Goal: Information Seeking & Learning: Learn about a topic

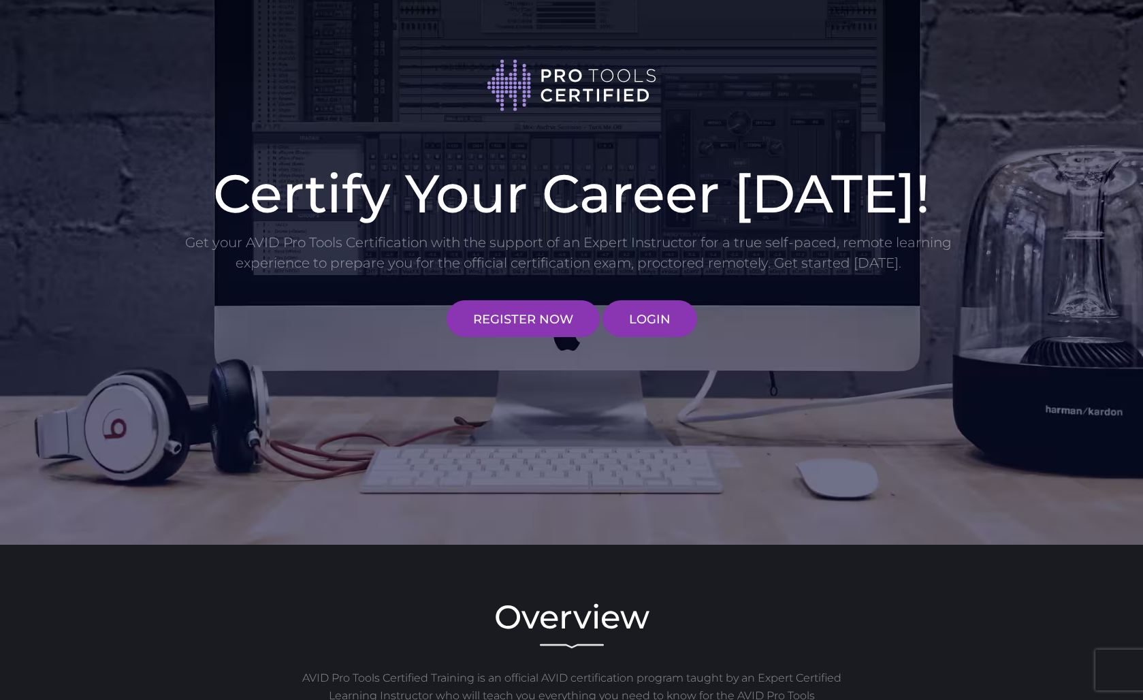
click at [668, 315] on link "LOGIN" at bounding box center [649, 318] width 95 height 37
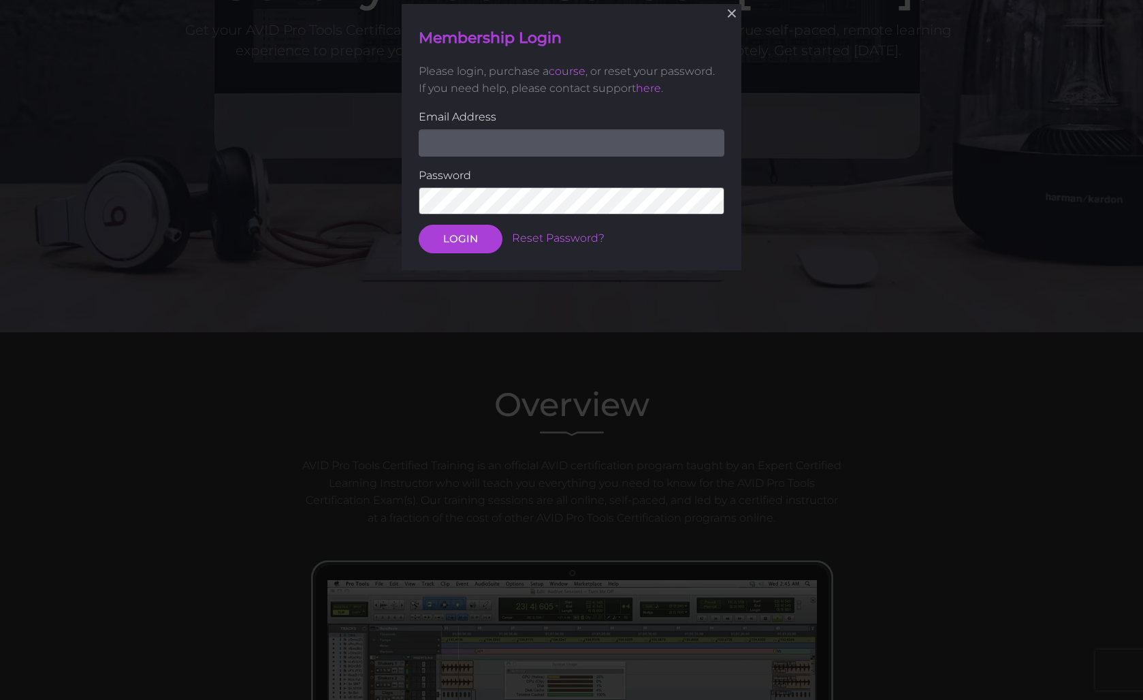
scroll to position [213, 0]
type input "[EMAIL_ADDRESS][DOMAIN_NAME]"
click at [459, 238] on button "LOGIN" at bounding box center [461, 239] width 84 height 29
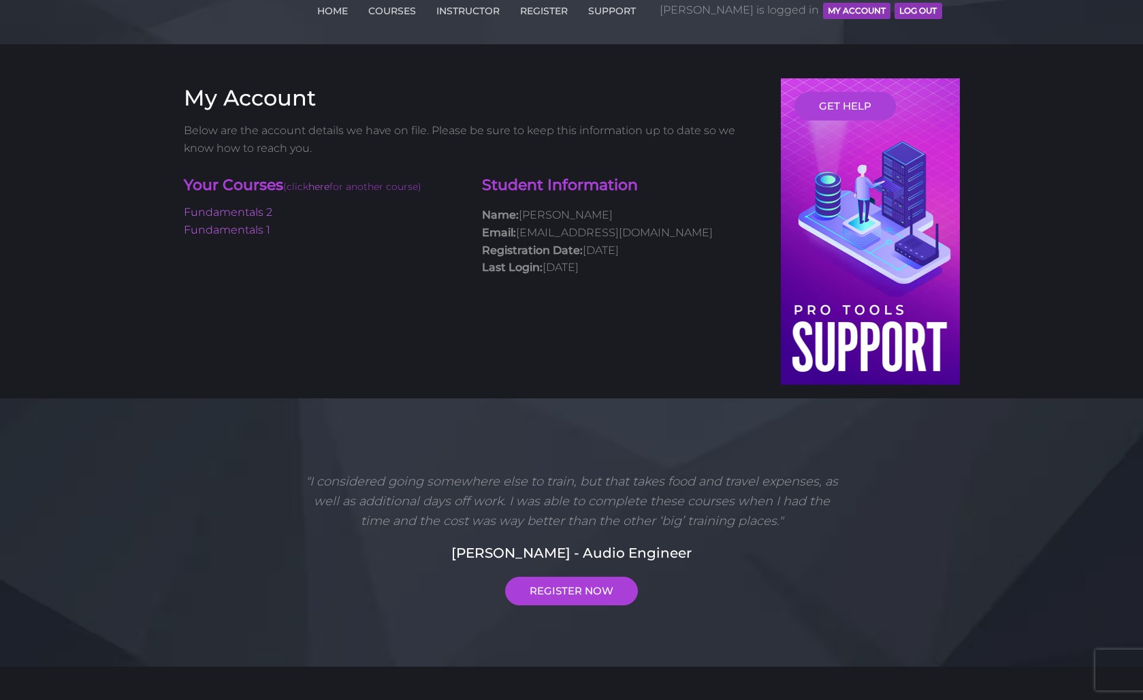
scroll to position [62, 0]
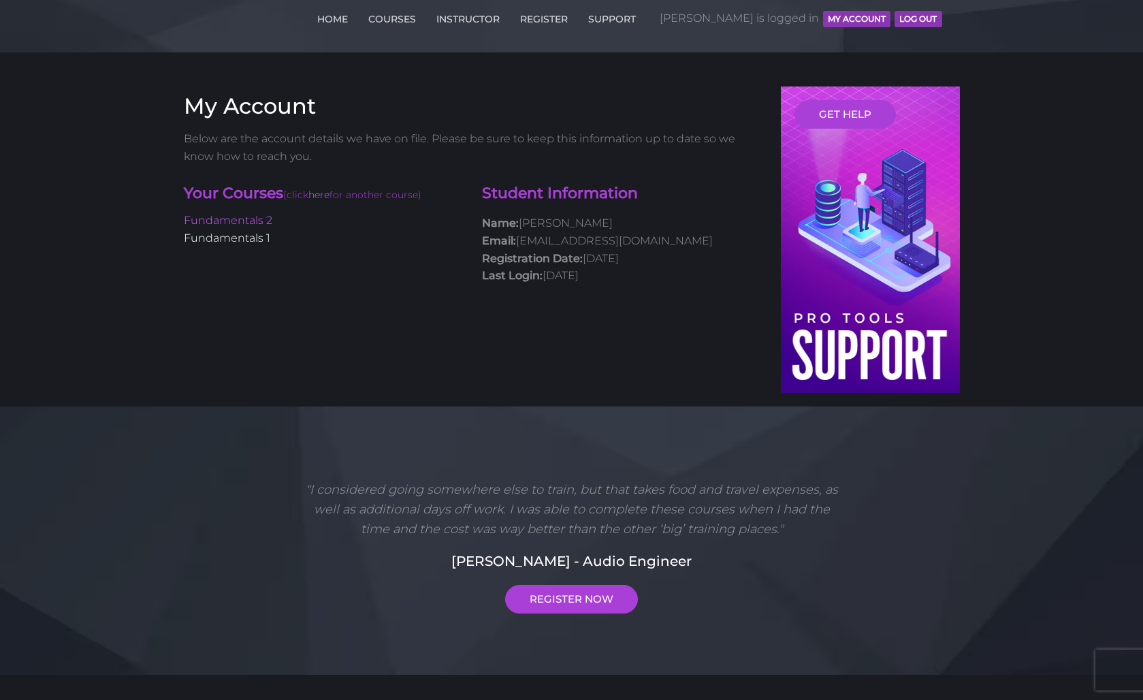
click at [247, 231] on link "Fundamentals 1" at bounding box center [227, 237] width 86 height 13
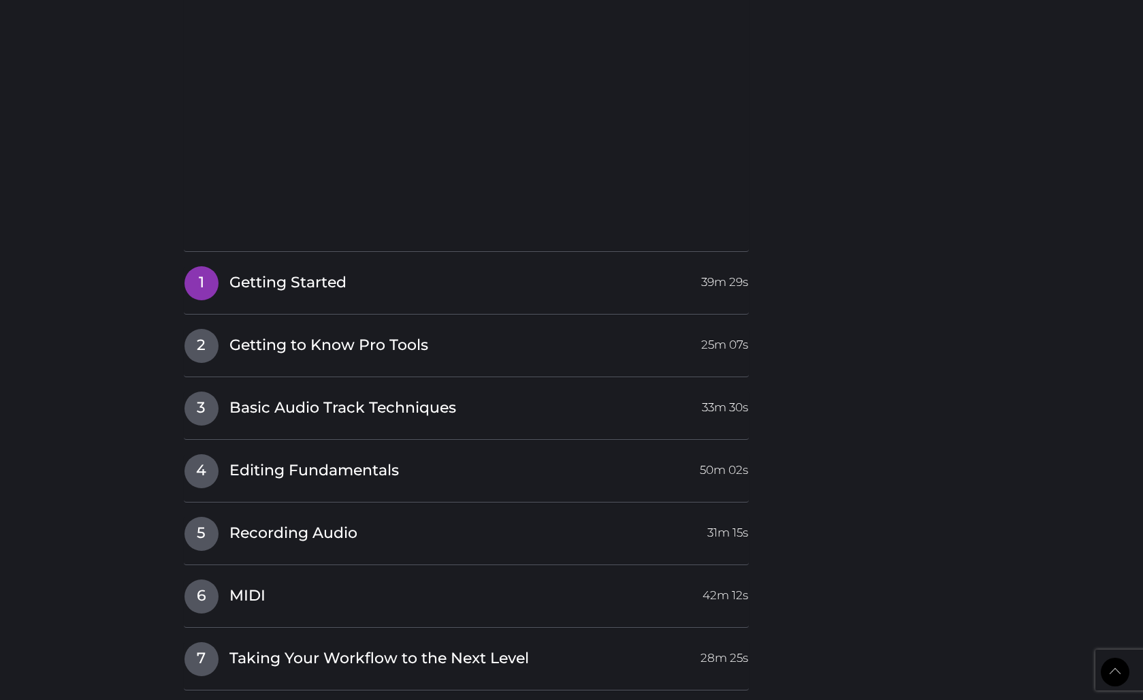
scroll to position [1414, 0]
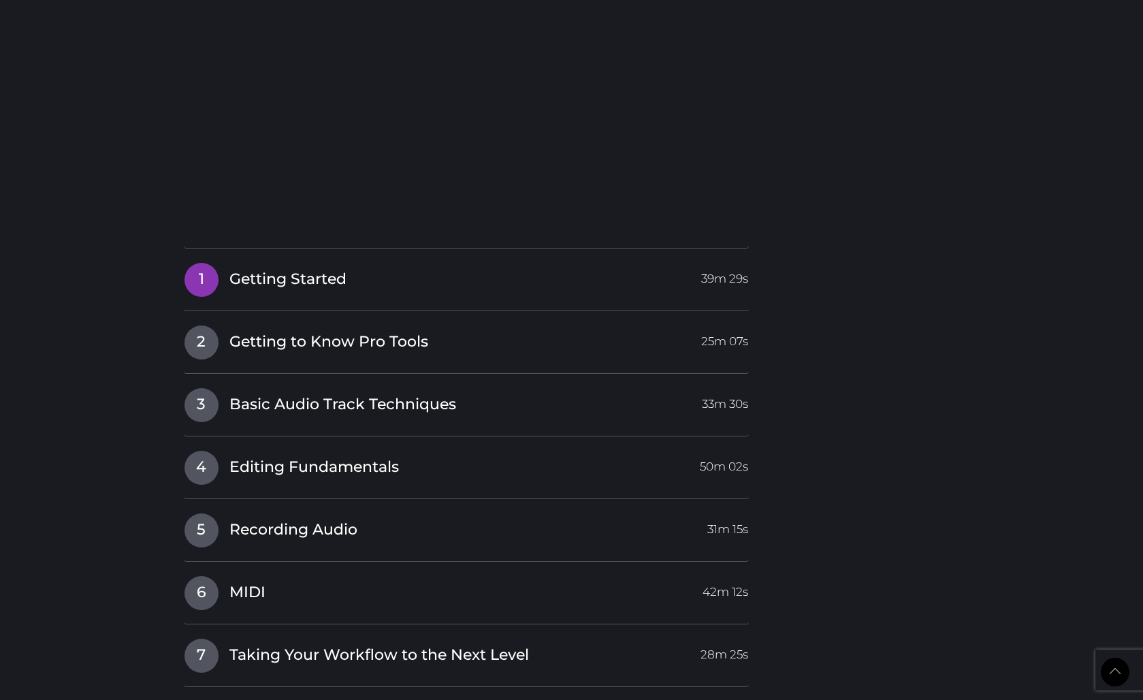
click at [522, 262] on link "1 Getting Started 39m 29s" at bounding box center [467, 276] width 566 height 29
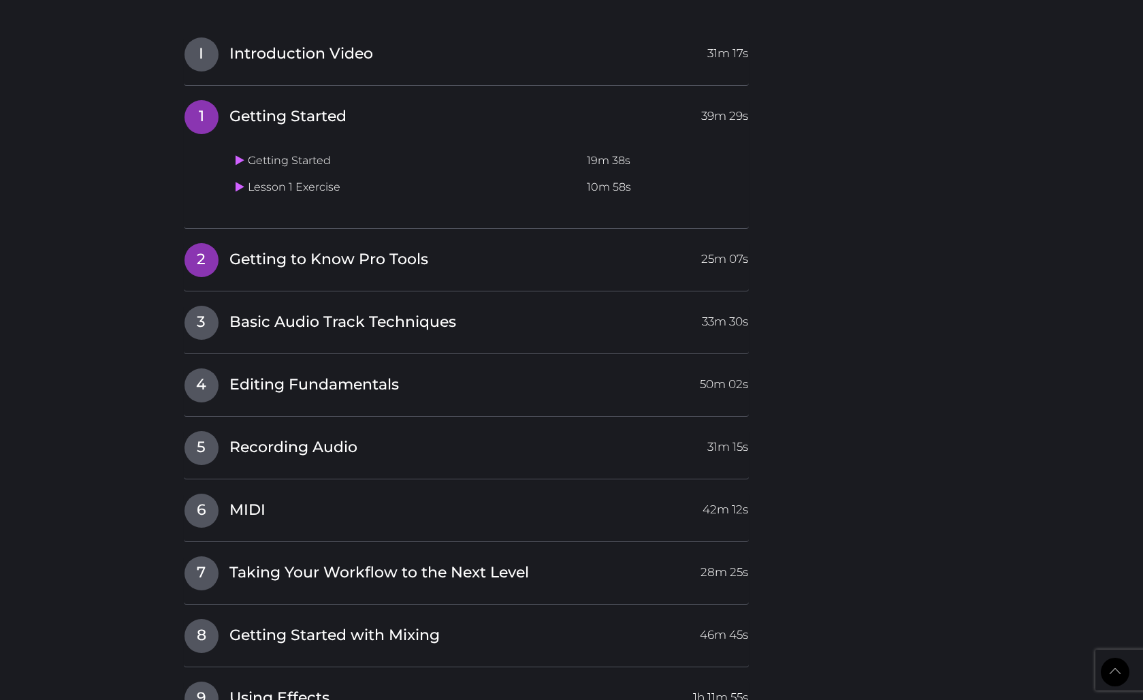
scroll to position [1267, 0]
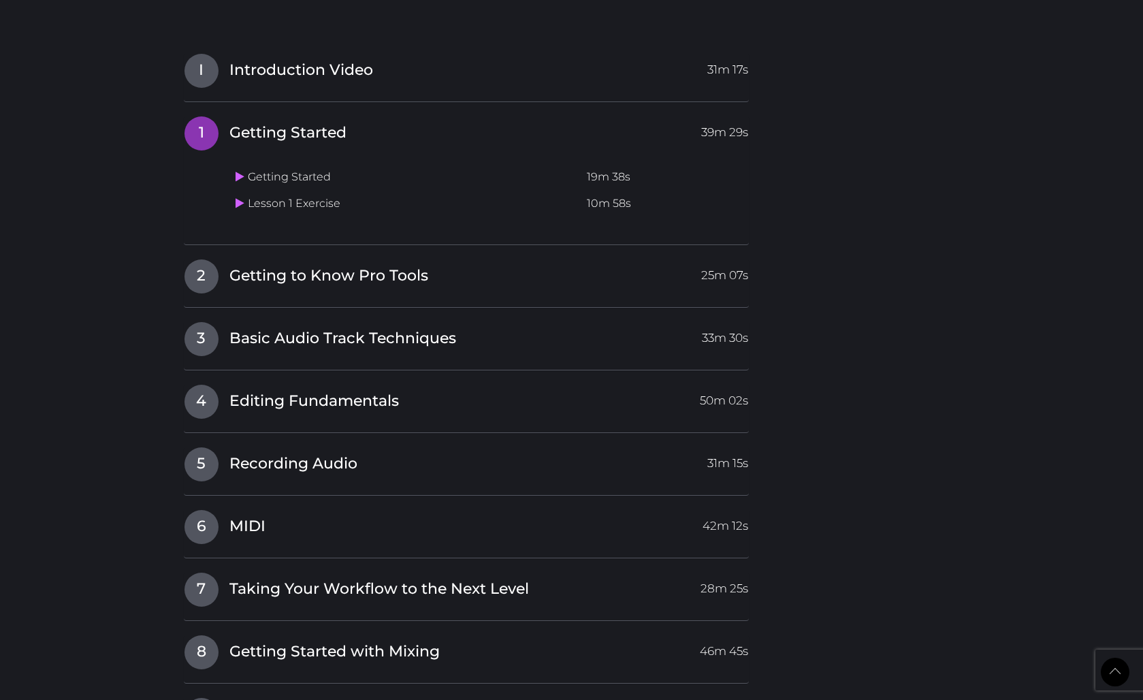
click at [243, 265] on span "Getting to Know Pro Tools" at bounding box center [328, 275] width 199 height 21
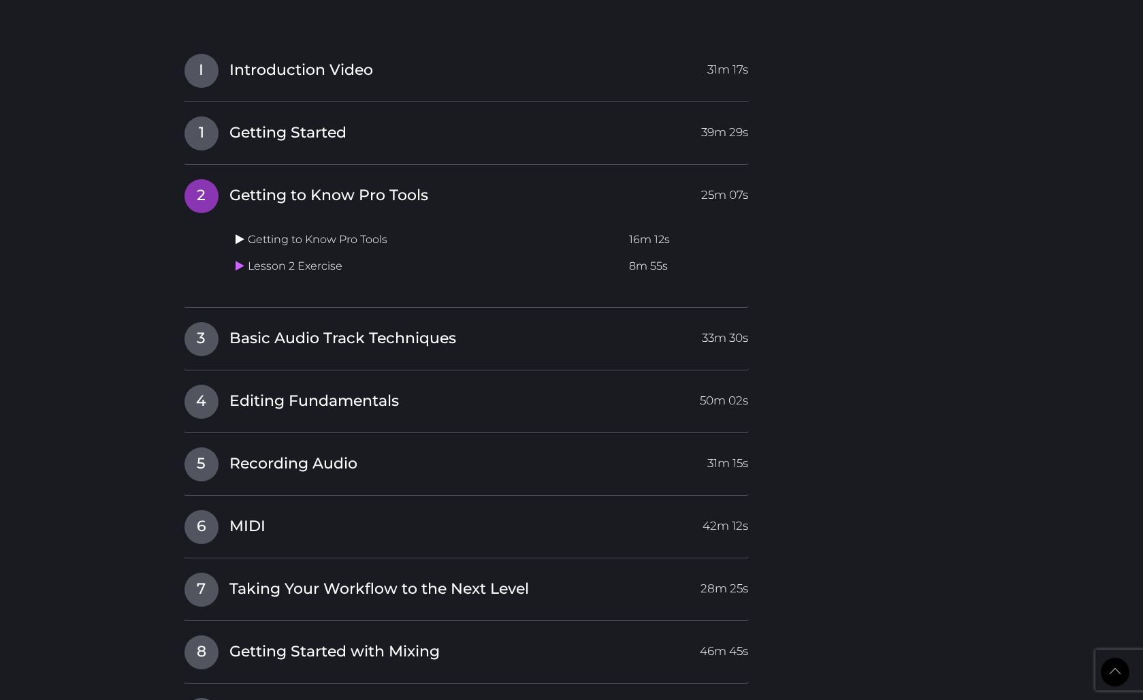
click at [238, 233] on icon at bounding box center [240, 238] width 9 height 11
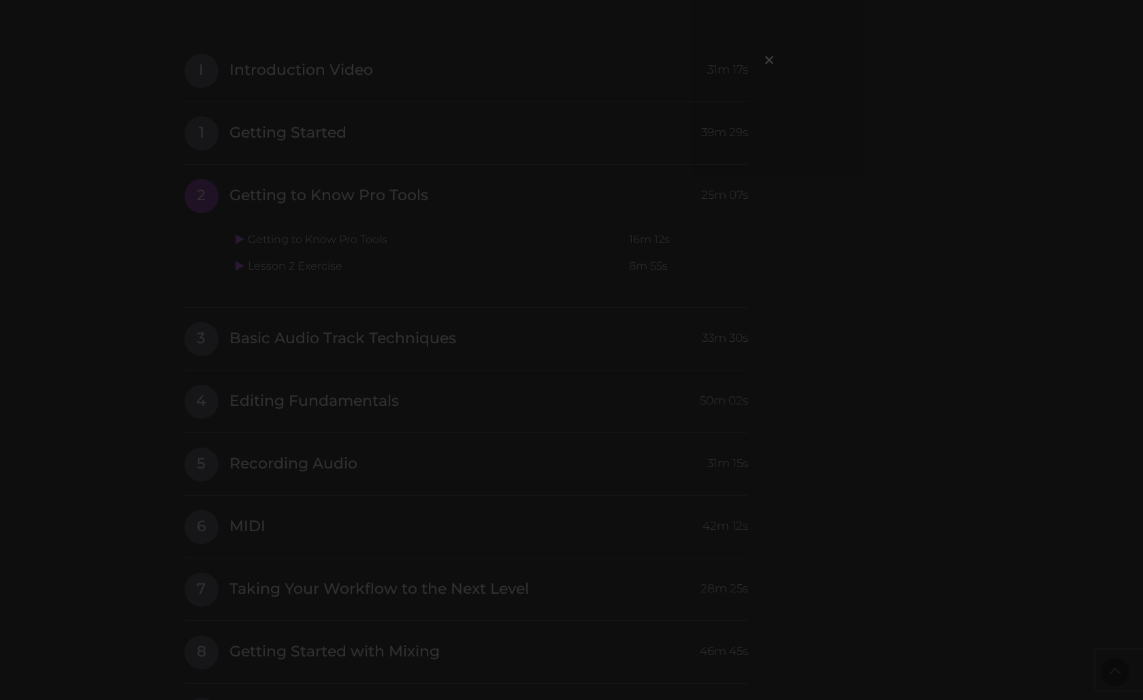
click at [264, 212] on div "×" at bounding box center [571, 350] width 1143 height 700
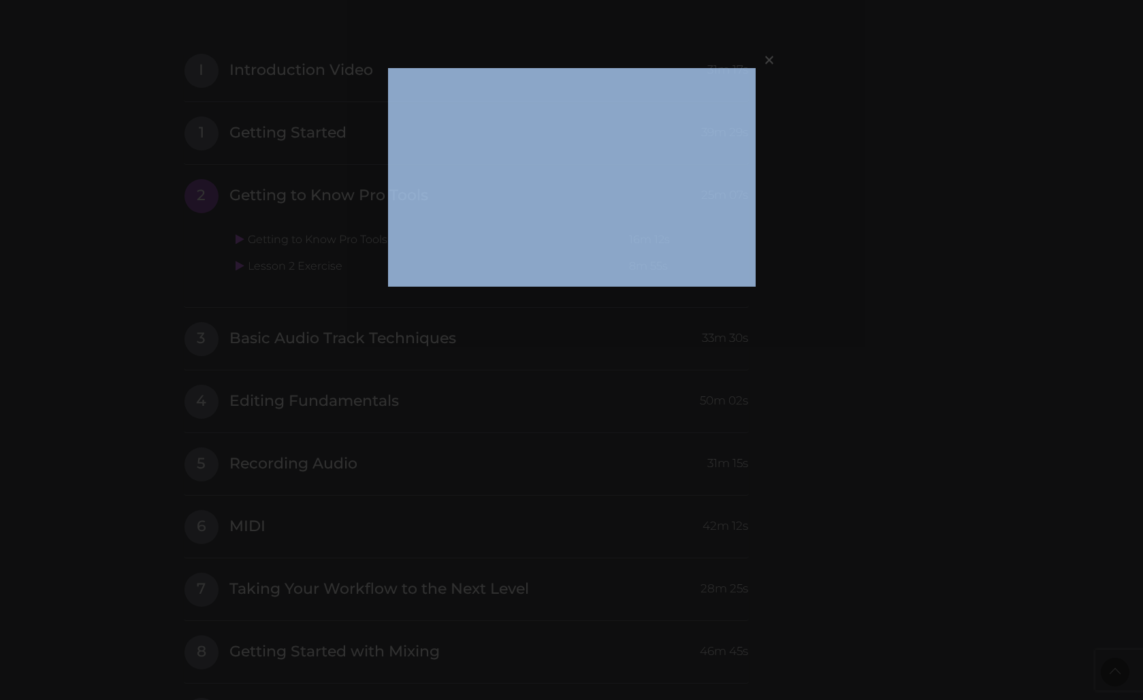
click at [264, 212] on div "×" at bounding box center [571, 350] width 1143 height 700
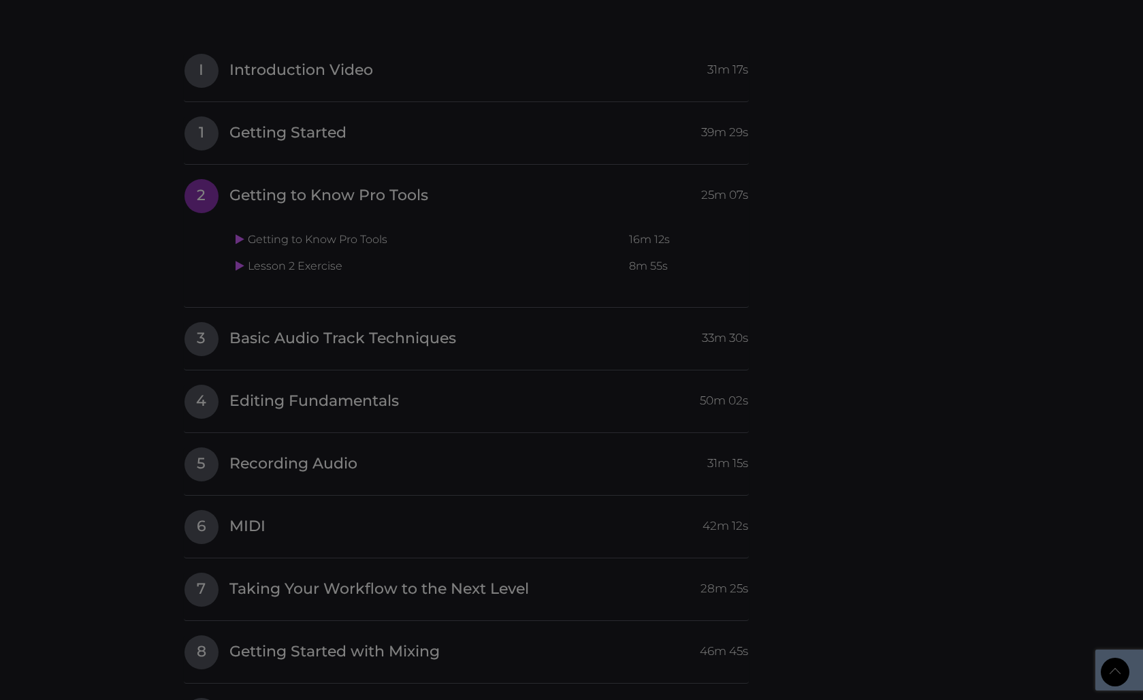
click at [264, 212] on div at bounding box center [571, 350] width 1143 height 700
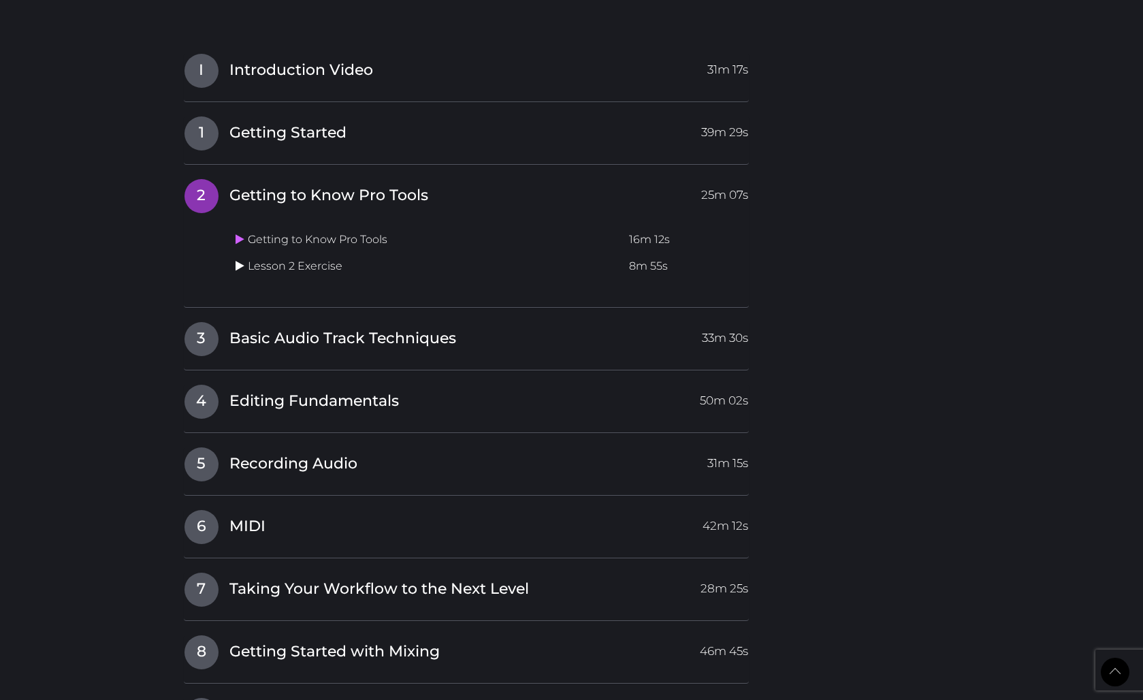
click at [239, 260] on icon at bounding box center [240, 265] width 9 height 11
